Goal: Navigation & Orientation: Find specific page/section

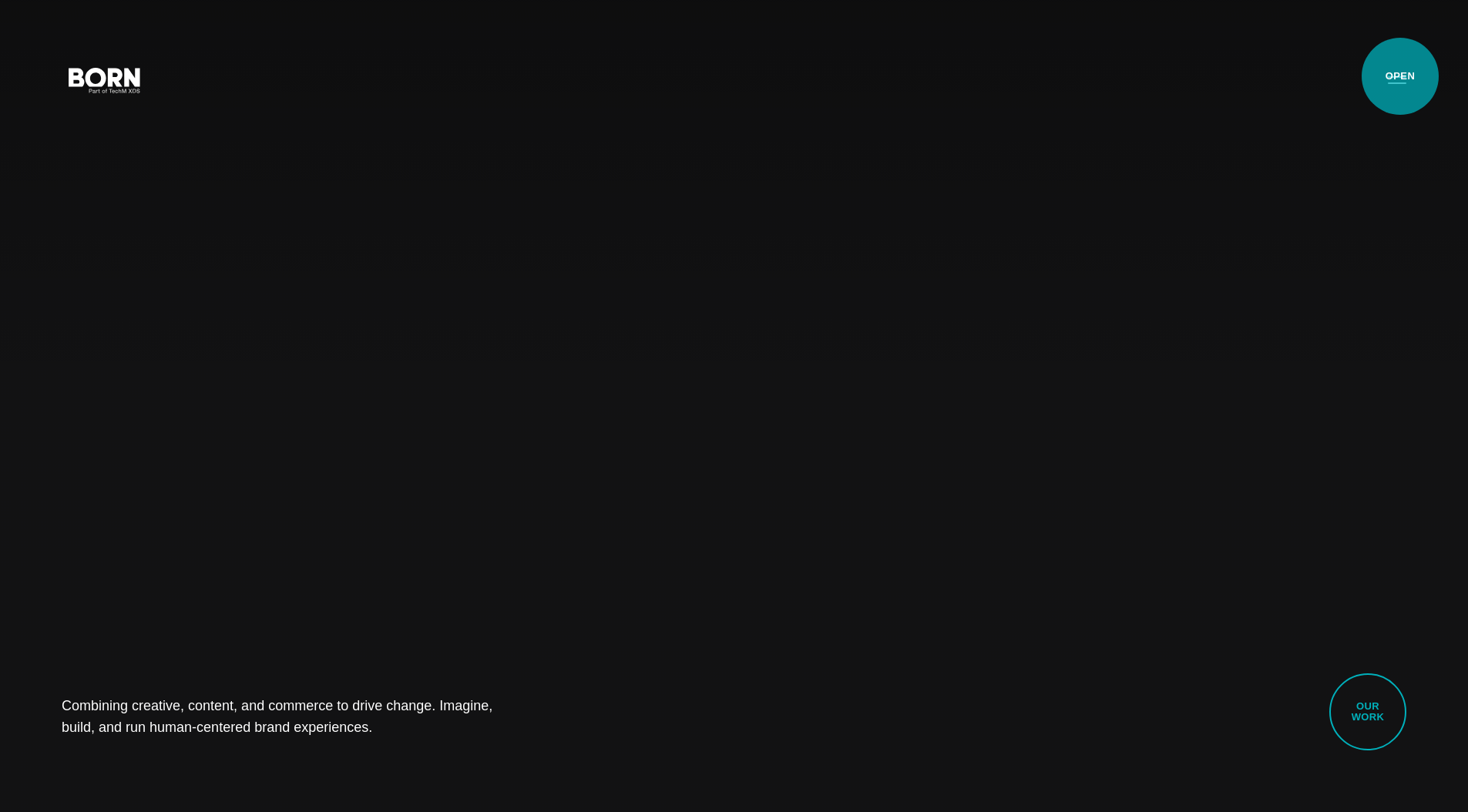
click at [1401, 77] on button "Primary Menu" at bounding box center [1398, 79] width 37 height 33
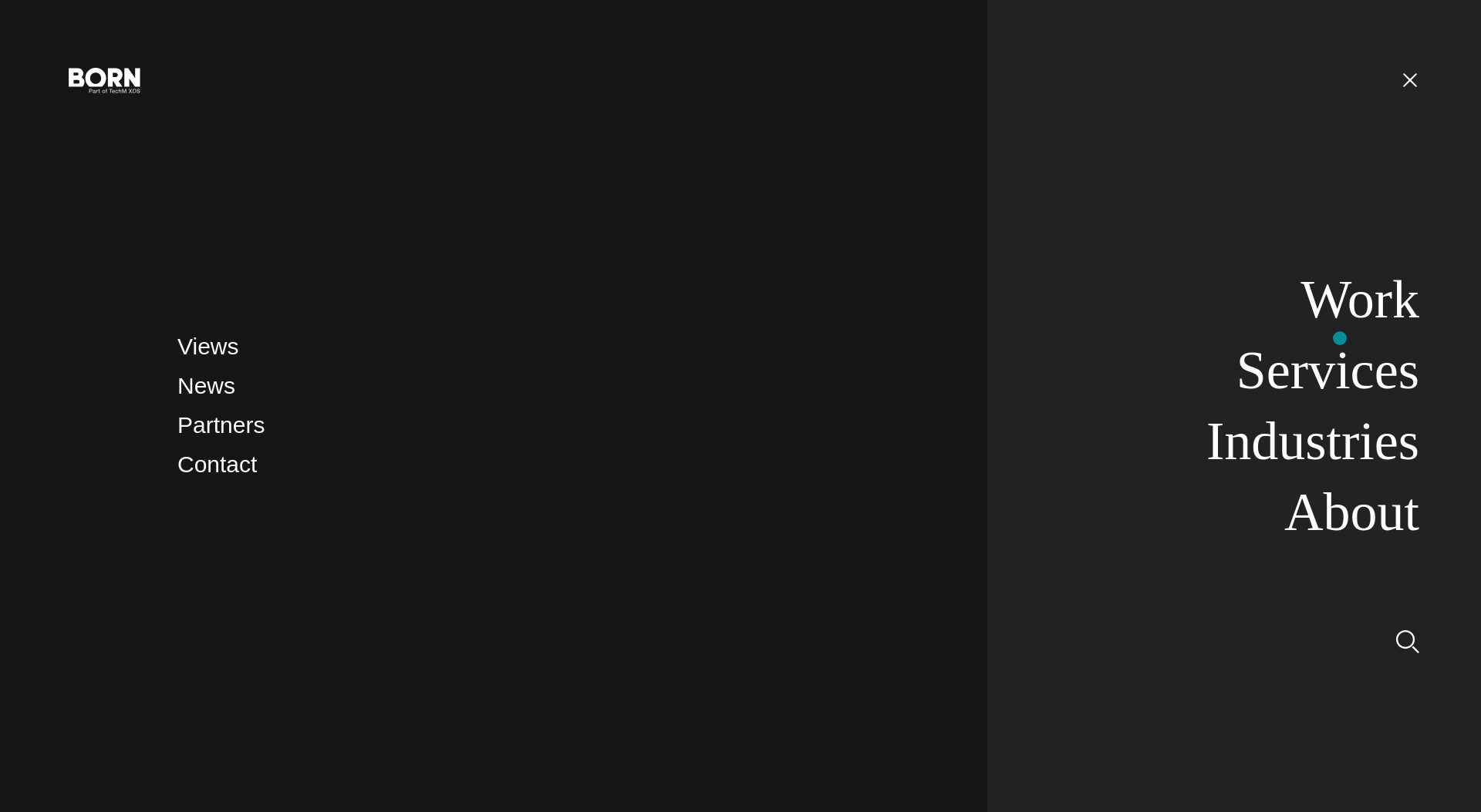
click at [1345, 310] on link "Work" at bounding box center [1359, 300] width 119 height 60
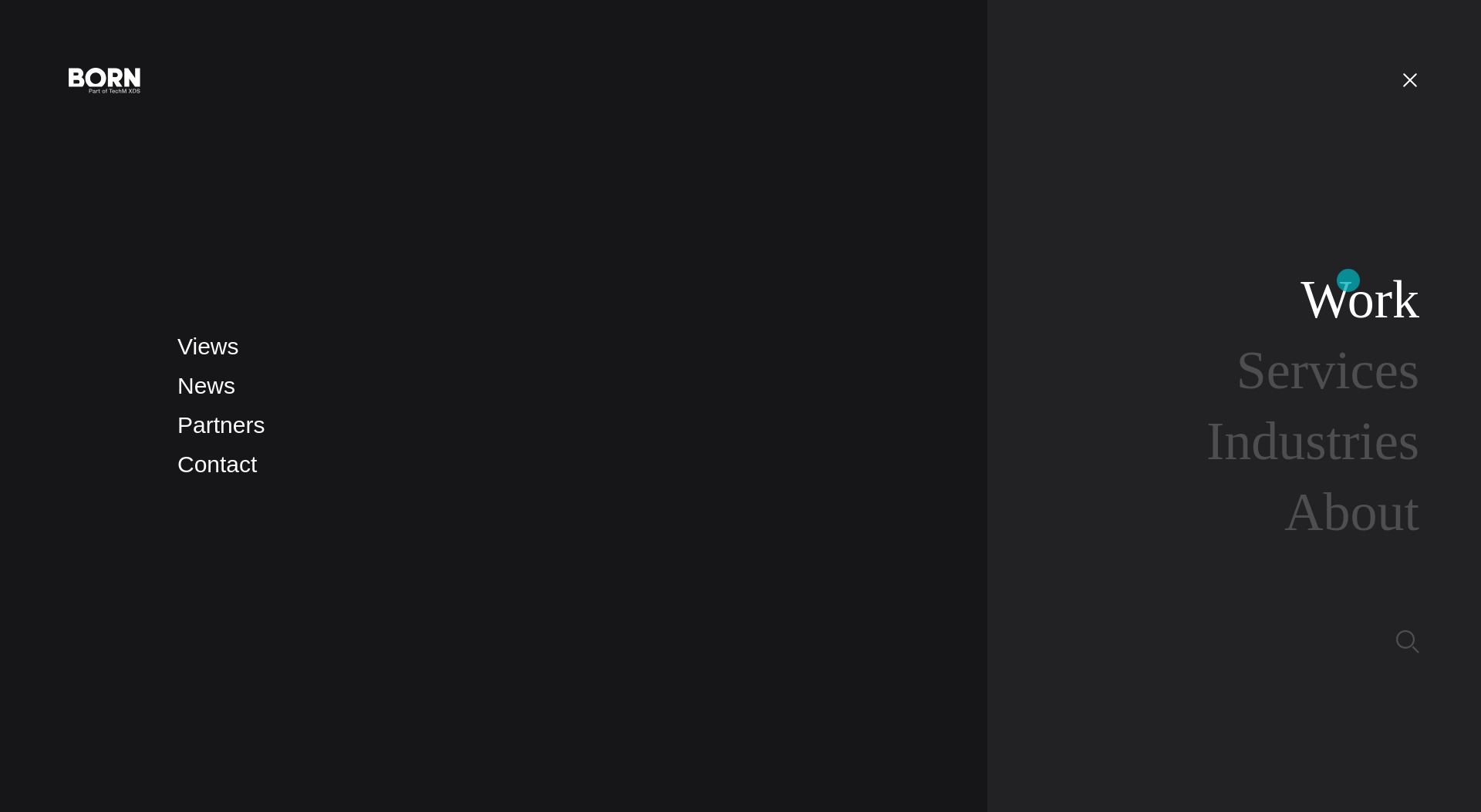
click at [1348, 279] on link "Work" at bounding box center [1359, 300] width 119 height 60
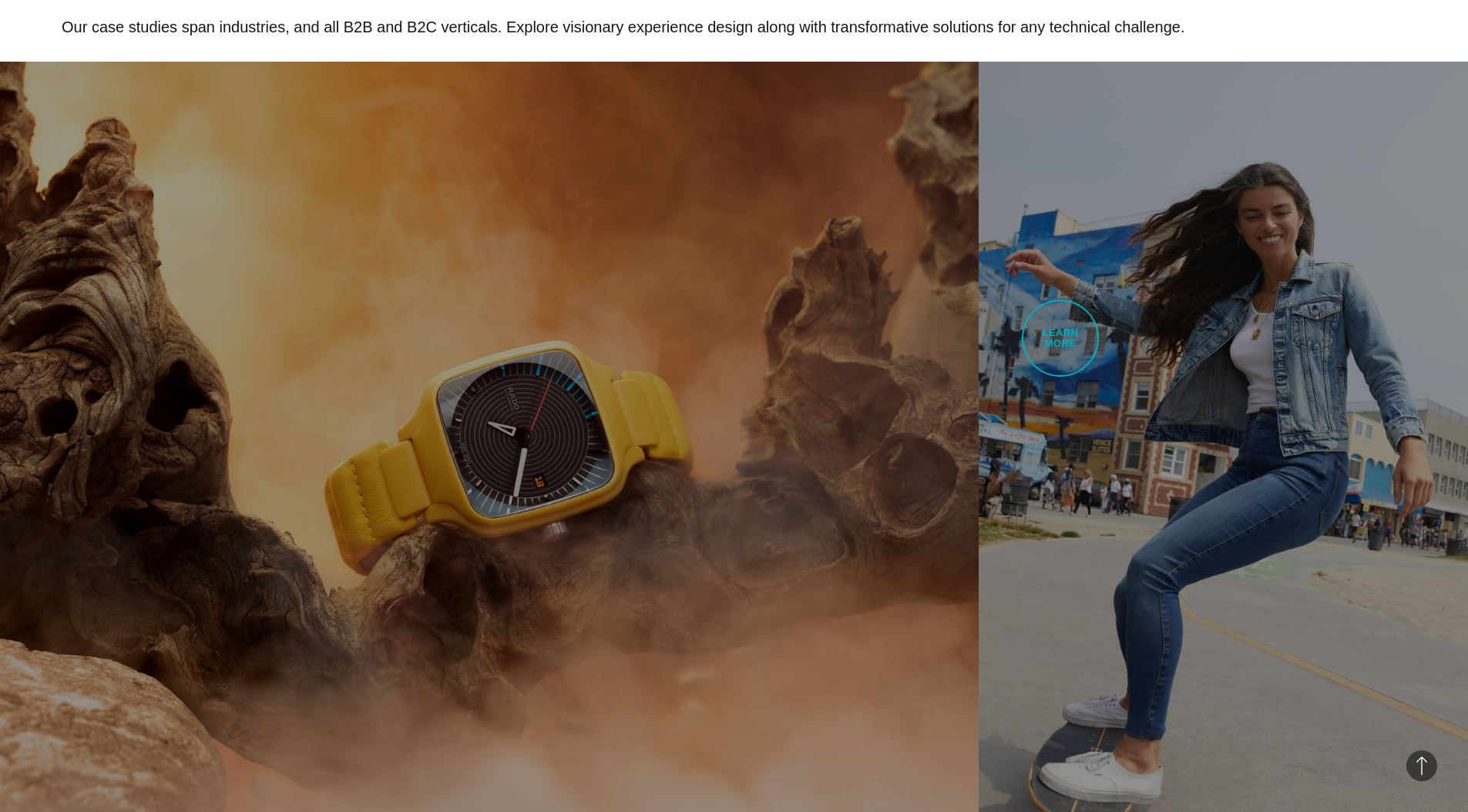
scroll to position [918, 0]
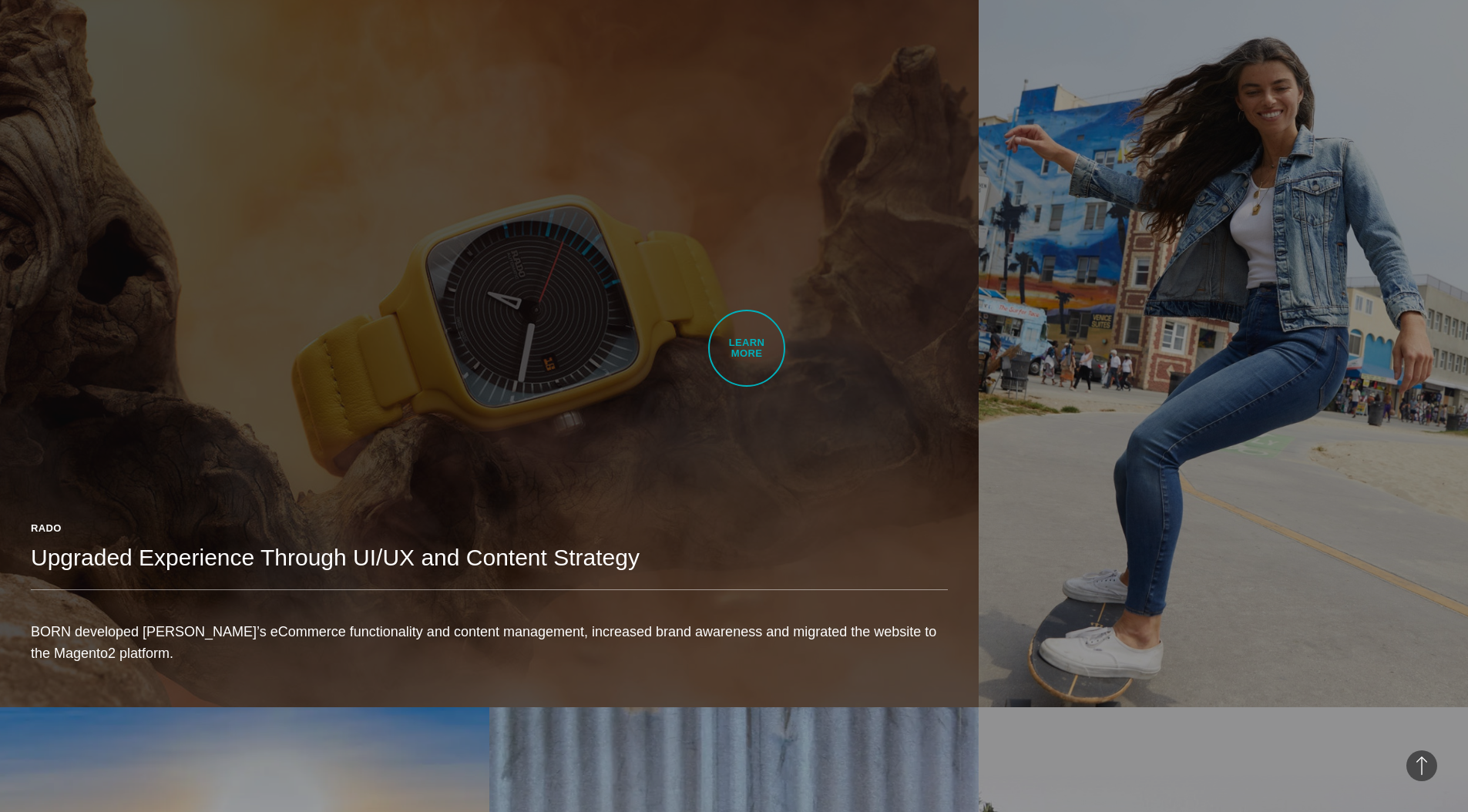
click at [747, 349] on link "Rado Upgraded Experience Through UI/UX and Content Strategy BORN developed Rado…" at bounding box center [490, 321] width 979 height 771
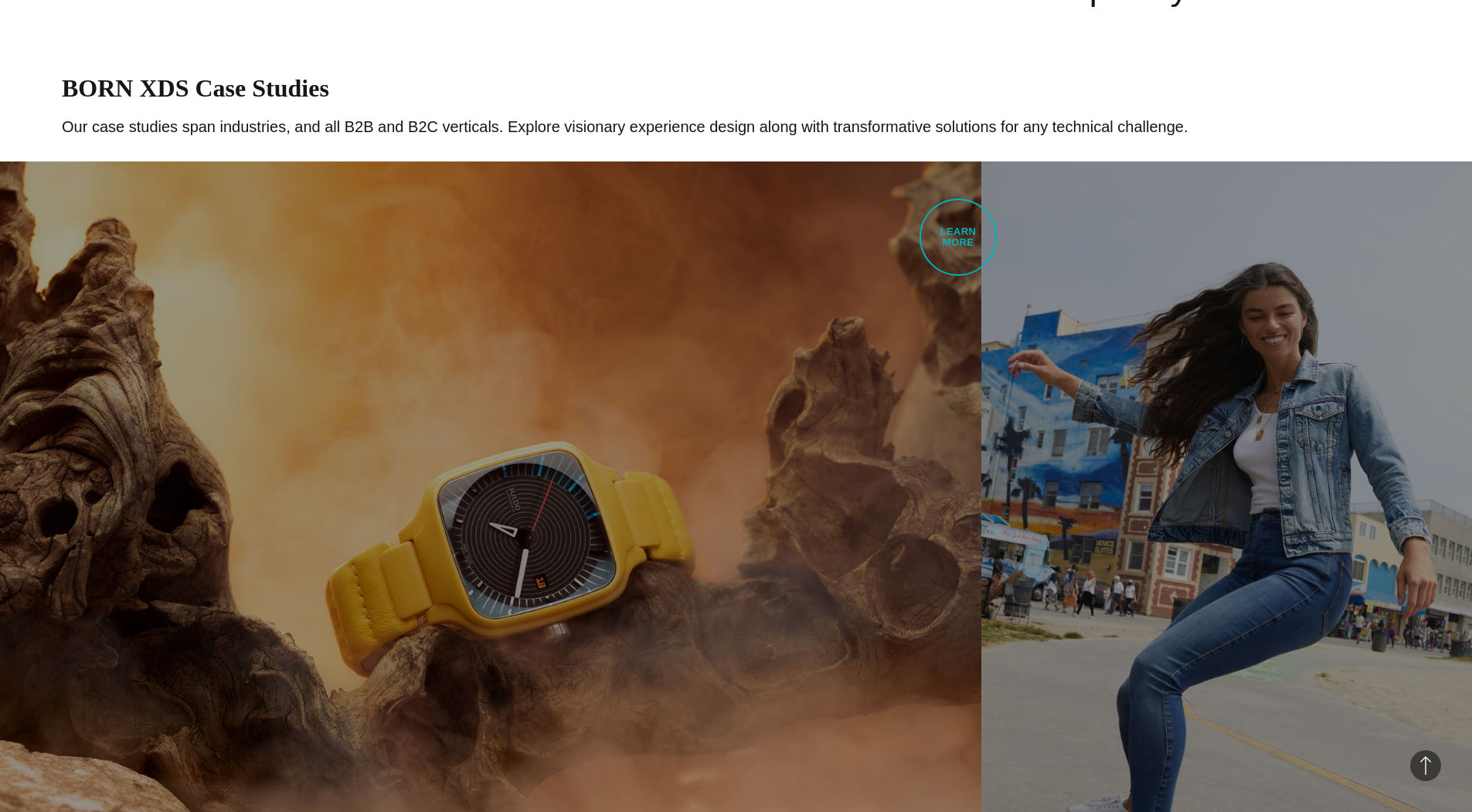
scroll to position [696, 0]
